Goal: Find specific page/section: Find specific page/section

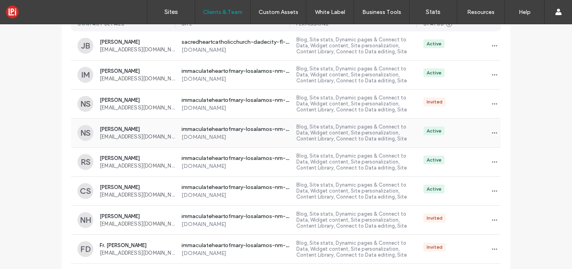
scroll to position [116, 0]
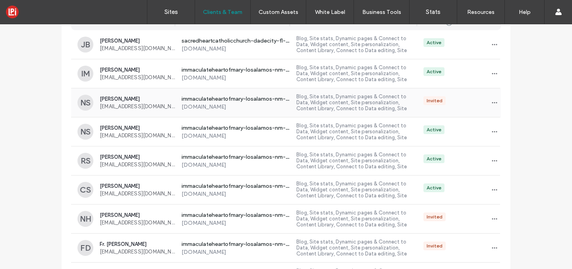
click at [365, 101] on label "Blog, Site stats, Dynamic pages & Connect to Data, Widget content, Site persona…" at bounding box center [356, 102] width 121 height 18
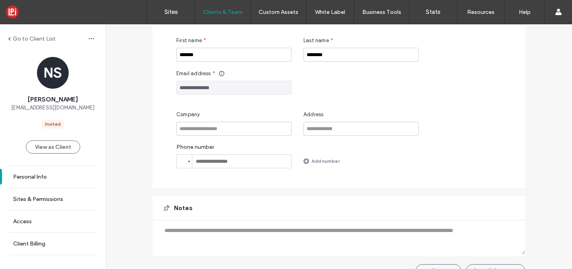
scroll to position [101, 0]
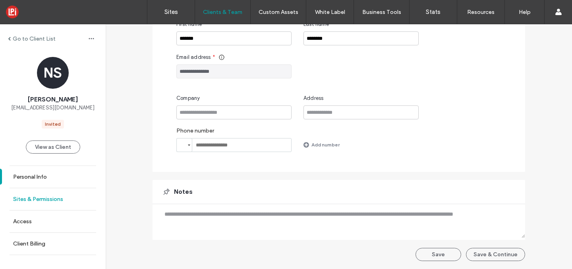
click at [67, 195] on link "Sites & Permissions" at bounding box center [53, 199] width 106 height 22
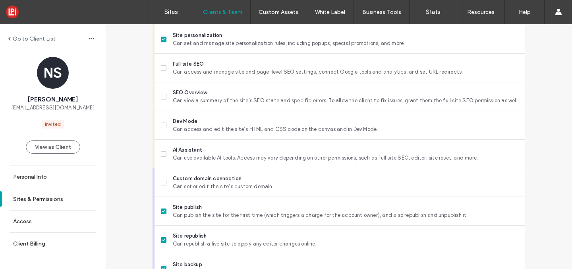
scroll to position [726, 0]
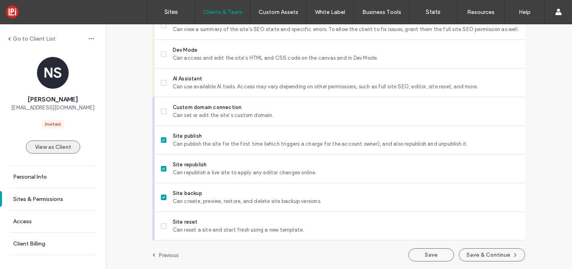
click at [52, 150] on button "View as Client" at bounding box center [53, 146] width 54 height 13
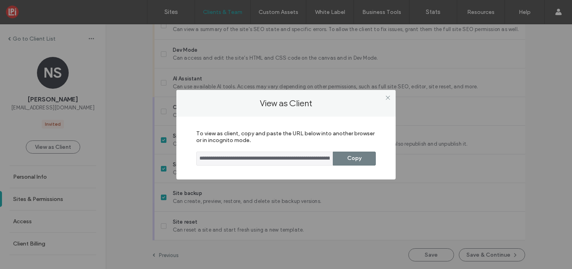
click at [343, 158] on button "Copy" at bounding box center [354, 158] width 43 height 14
click at [388, 97] on use at bounding box center [388, 98] width 4 height 4
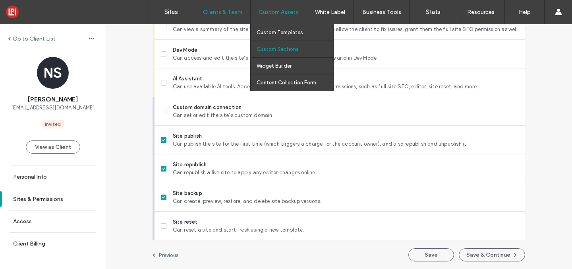
click at [279, 44] on link "Custom Sections" at bounding box center [295, 49] width 77 height 16
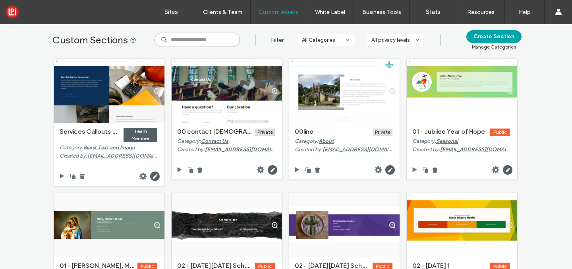
click at [219, 41] on input at bounding box center [197, 40] width 85 height 14
